Goal: Information Seeking & Learning: Learn about a topic

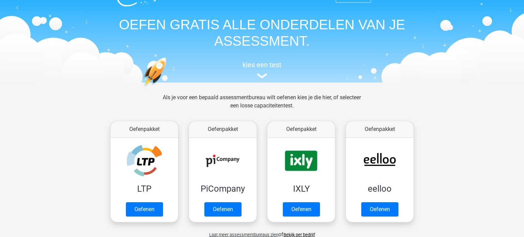
scroll to position [17, 0]
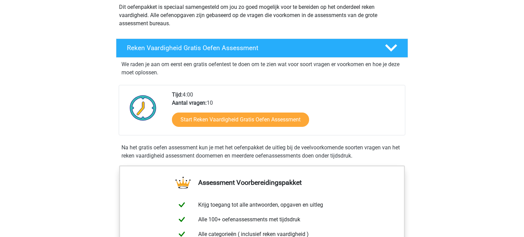
scroll to position [89, 0]
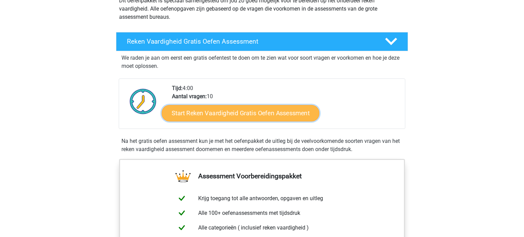
click at [241, 119] on link "Start Reken Vaardigheid Gratis Oefen Assessment" at bounding box center [241, 113] width 158 height 16
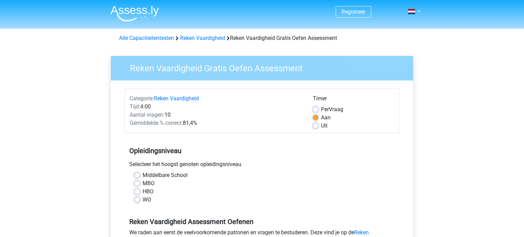
click at [147, 185] on label "MBO" at bounding box center [149, 184] width 12 height 8
click at [140, 185] on input "MBO" at bounding box center [137, 183] width 5 height 7
radio input "true"
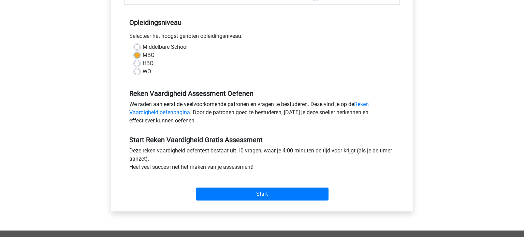
scroll to position [132, 0]
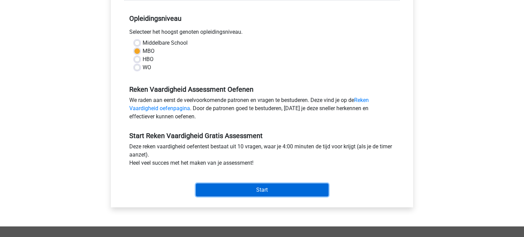
drag, startPoint x: 261, startPoint y: 193, endPoint x: 299, endPoint y: 174, distance: 42.6
click at [261, 193] on input "Start" at bounding box center [262, 190] width 133 height 13
click at [276, 191] on input "Start" at bounding box center [262, 190] width 133 height 13
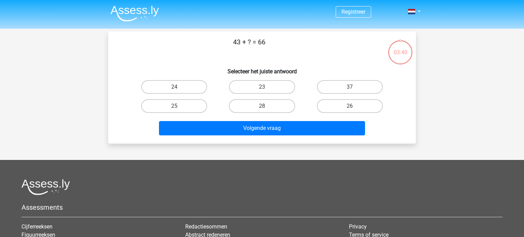
scroll to position [3, 0]
click at [263, 92] on label "23" at bounding box center [262, 87] width 66 height 14
click at [263, 92] on input "23" at bounding box center [264, 89] width 4 height 4
radio input "true"
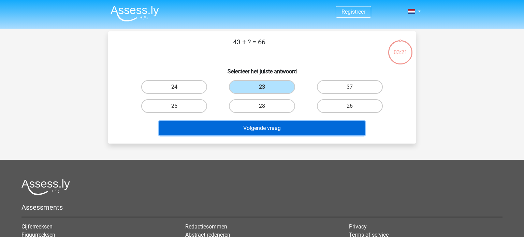
click at [265, 131] on button "Volgende vraag" at bounding box center [262, 128] width 207 height 14
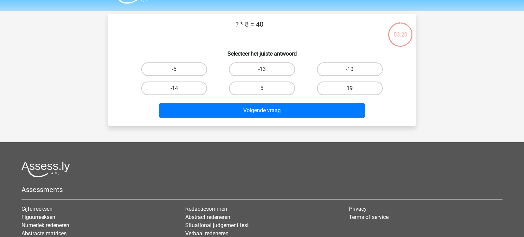
scroll to position [11, 0]
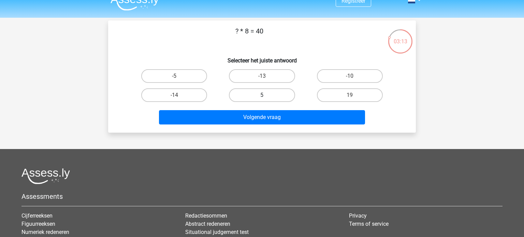
click at [261, 96] on label "5" at bounding box center [262, 95] width 66 height 14
click at [262, 96] on input "5" at bounding box center [264, 97] width 4 height 4
radio input "true"
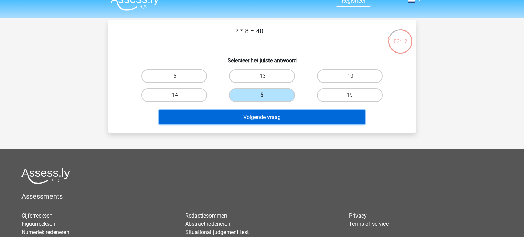
click at [257, 120] on button "Volgende vraag" at bounding box center [262, 117] width 207 height 14
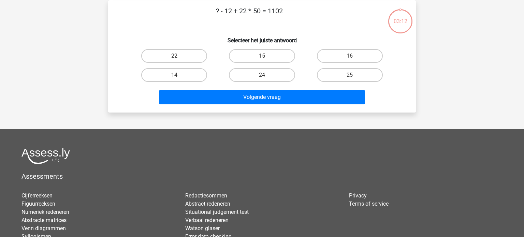
scroll to position [31, 0]
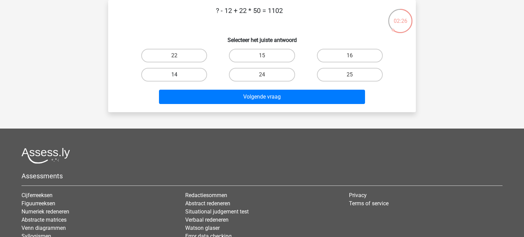
click at [190, 73] on label "14" at bounding box center [174, 75] width 66 height 14
click at [179, 75] on input "14" at bounding box center [176, 77] width 4 height 4
radio input "true"
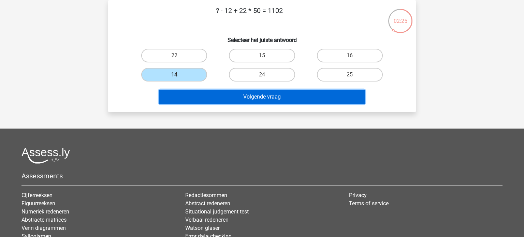
drag, startPoint x: 278, startPoint y: 97, endPoint x: 281, endPoint y: 100, distance: 4.3
click at [281, 100] on button "Volgende vraag" at bounding box center [262, 97] width 207 height 14
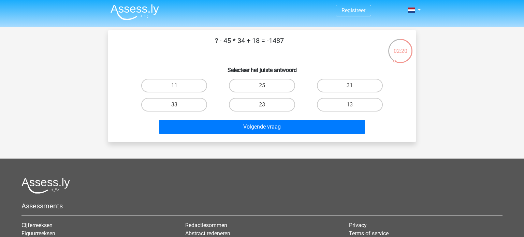
scroll to position [0, 0]
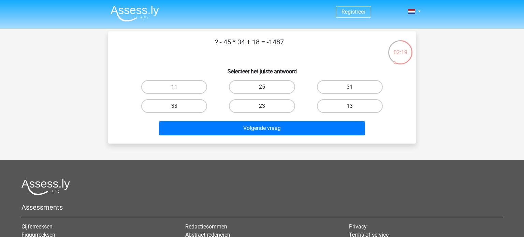
click at [336, 104] on label "13" at bounding box center [350, 106] width 66 height 14
click at [350, 106] on input "13" at bounding box center [352, 108] width 4 height 4
radio input "true"
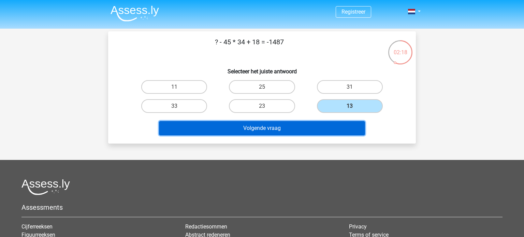
click at [301, 124] on button "Volgende vraag" at bounding box center [262, 128] width 207 height 14
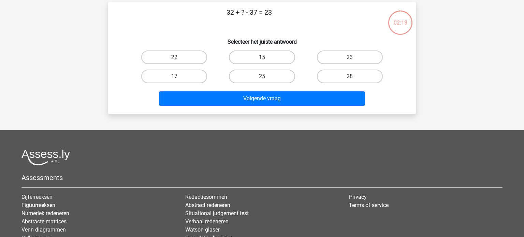
scroll to position [31, 0]
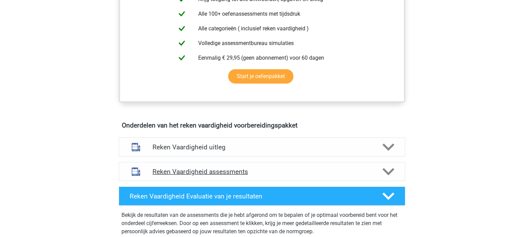
scroll to position [333, 0]
